Goal: Check status: Check status

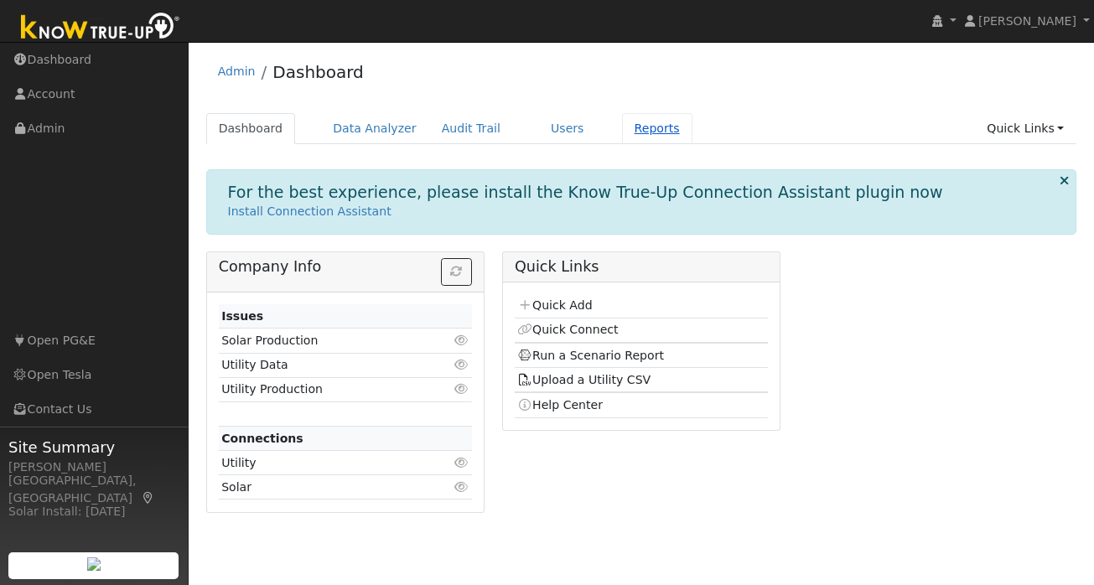
click at [636, 127] on link "Reports" at bounding box center [657, 128] width 70 height 31
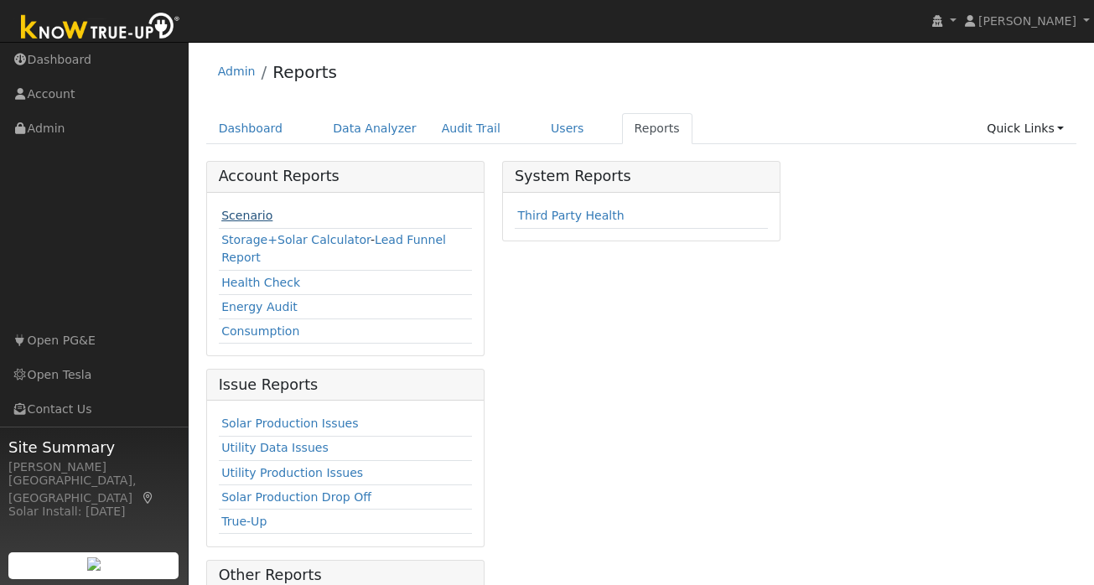
click at [247, 216] on link "Scenario" at bounding box center [246, 215] width 51 height 13
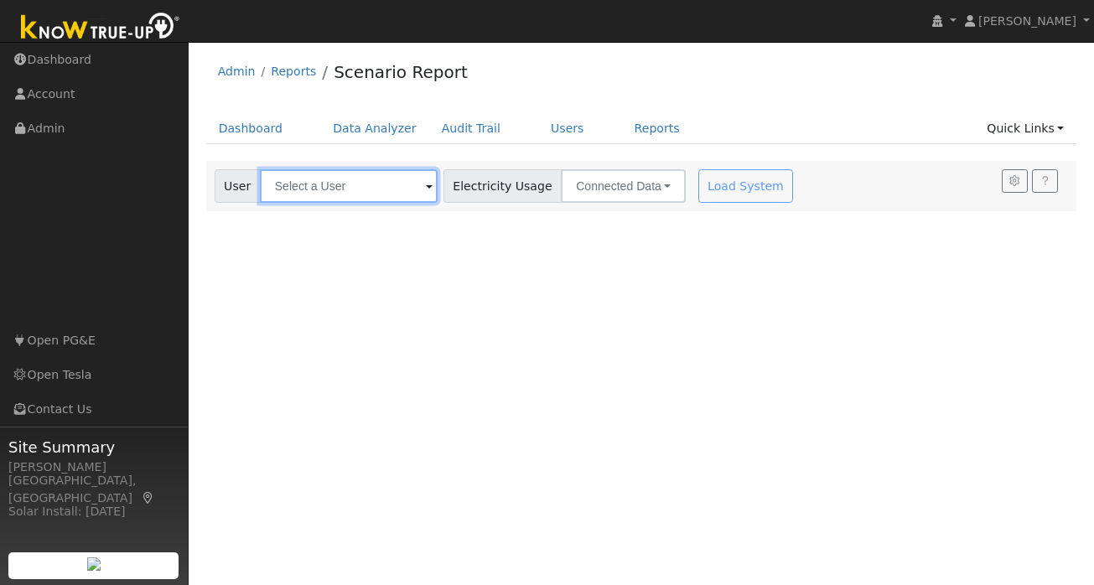
click at [361, 190] on input "text" at bounding box center [349, 186] width 178 height 34
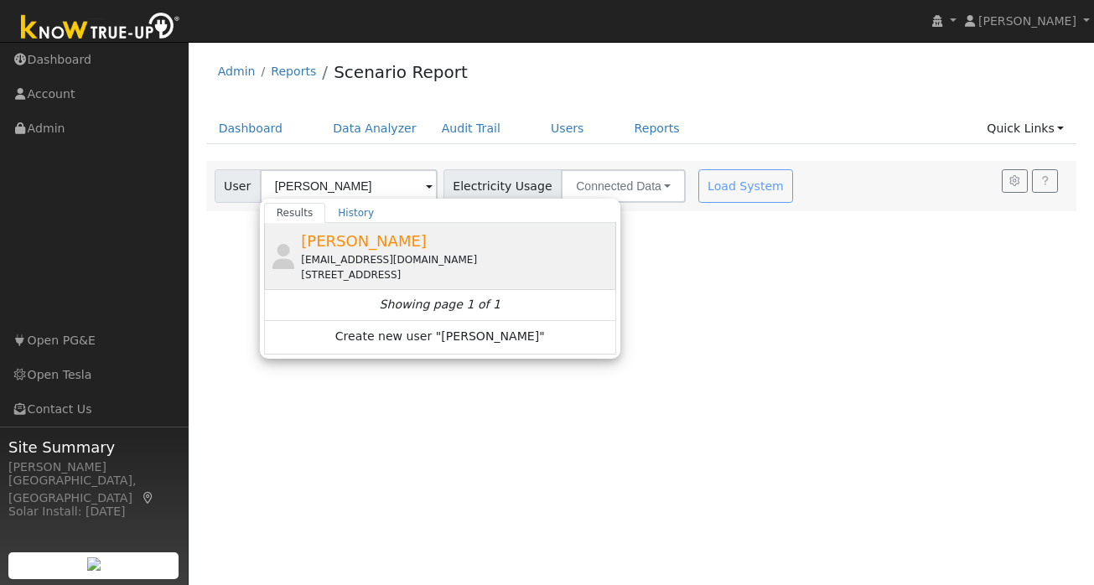
click at [382, 241] on span "[PERSON_NAME]" at bounding box center [364, 241] width 126 height 18
type input "[PERSON_NAME]"
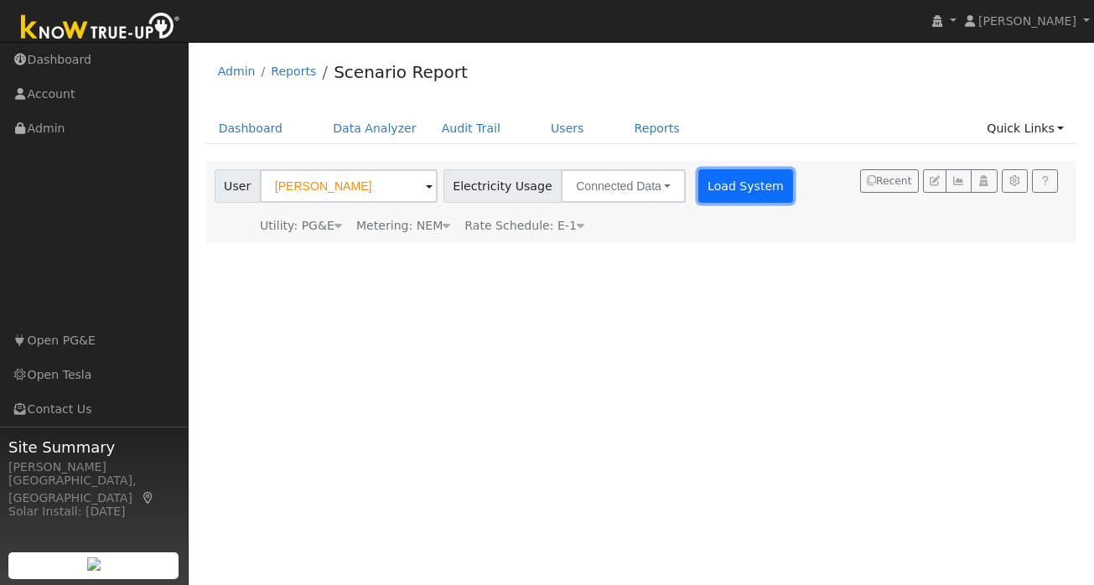
click at [715, 188] on button "Load System" at bounding box center [746, 186] width 96 height 34
